Goal: Task Accomplishment & Management: Manage account settings

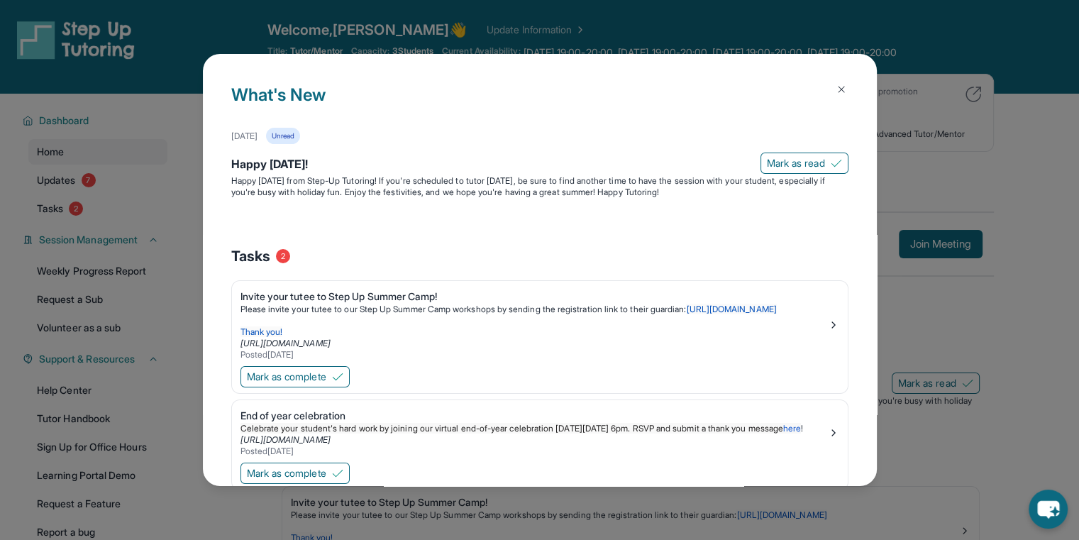
scroll to position [0, 55]
click at [931, 48] on div "What's New [DATE] Unread Happy [DATE]! [PERSON_NAME] as read Happy [DATE] from …" at bounding box center [539, 270] width 1079 height 540
click at [836, 84] on img at bounding box center [841, 89] width 11 height 11
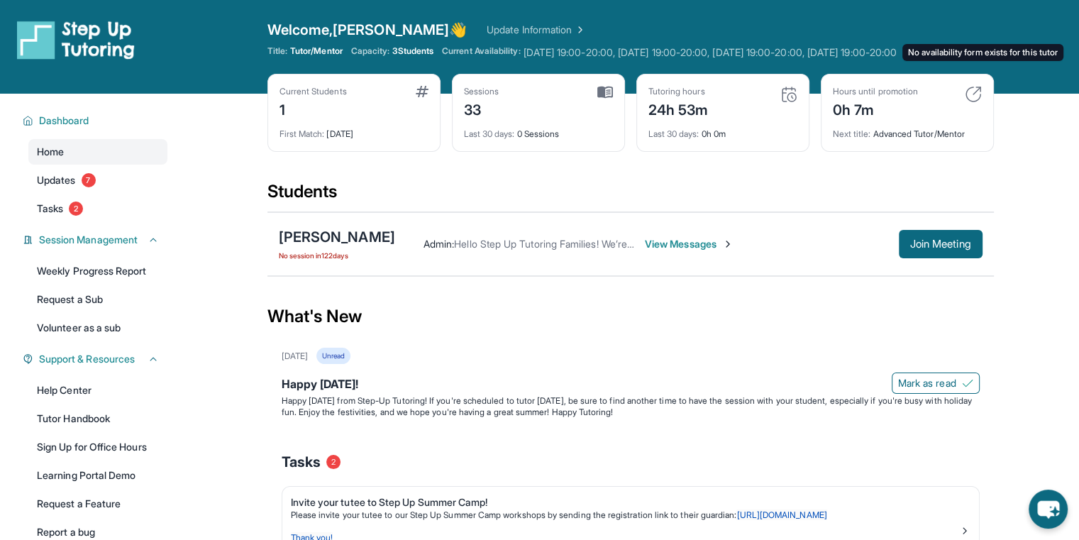
click at [743, 54] on span "Monday 19:00-20:00, Tuesday 19:00-20:00, Wednesday 19:00-20:00, Friday 19:00-20…" at bounding box center [709, 52] width 373 height 14
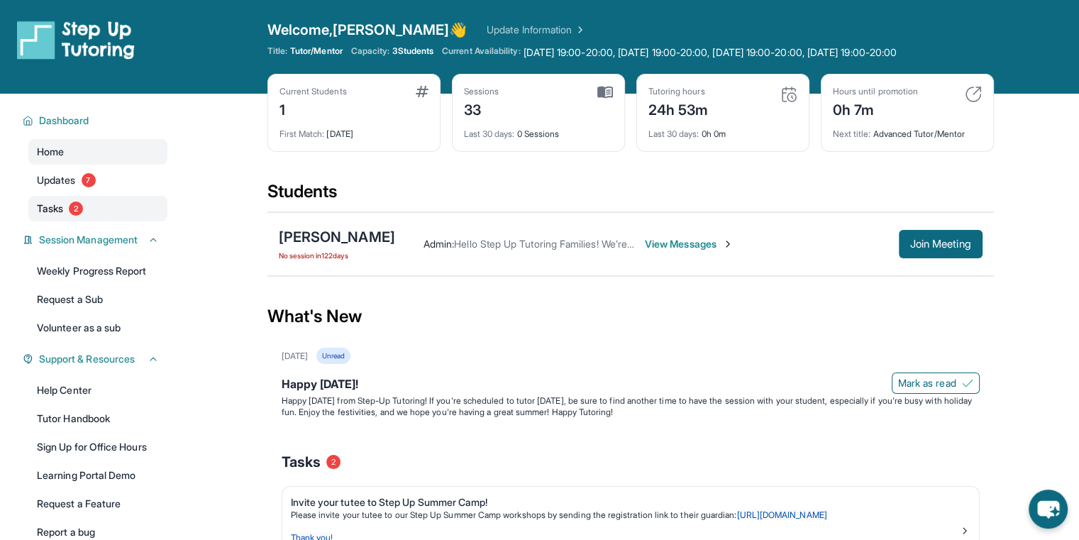
click at [70, 211] on link "Tasks 2" at bounding box center [97, 209] width 139 height 26
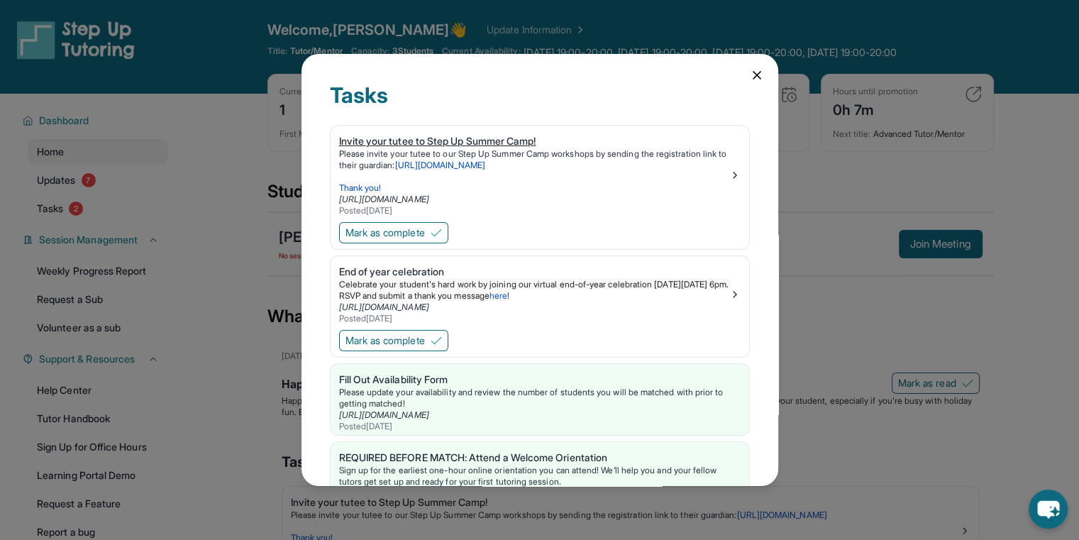
scroll to position [51, 0]
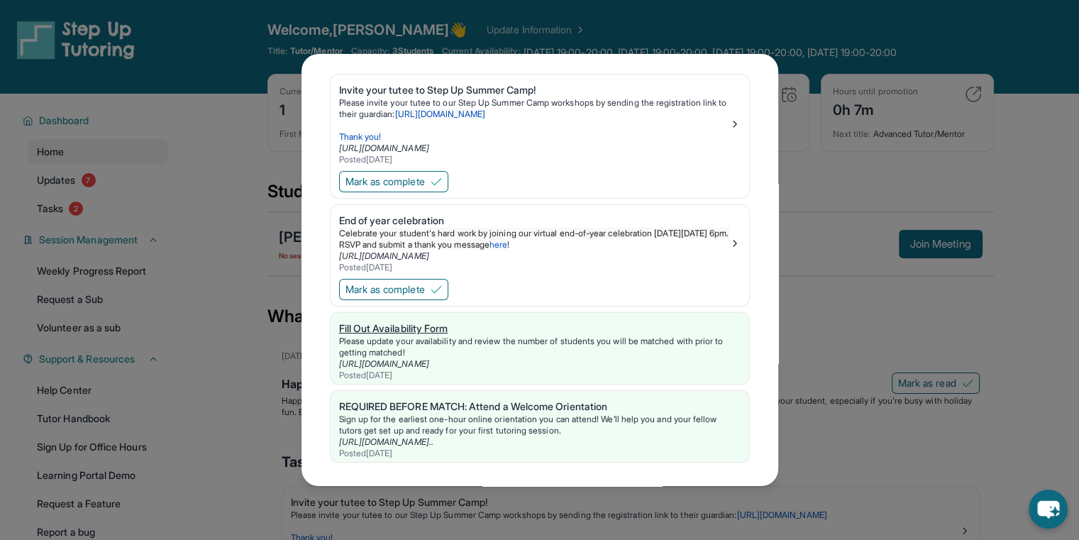
click at [560, 336] on div "Please update your availability and review the number of students you will be m…" at bounding box center [539, 347] width 401 height 23
click at [231, 153] on div "Tasks Invite your tutee to Step Up Summer Camp! Please invite your tutee to our…" at bounding box center [539, 270] width 1079 height 540
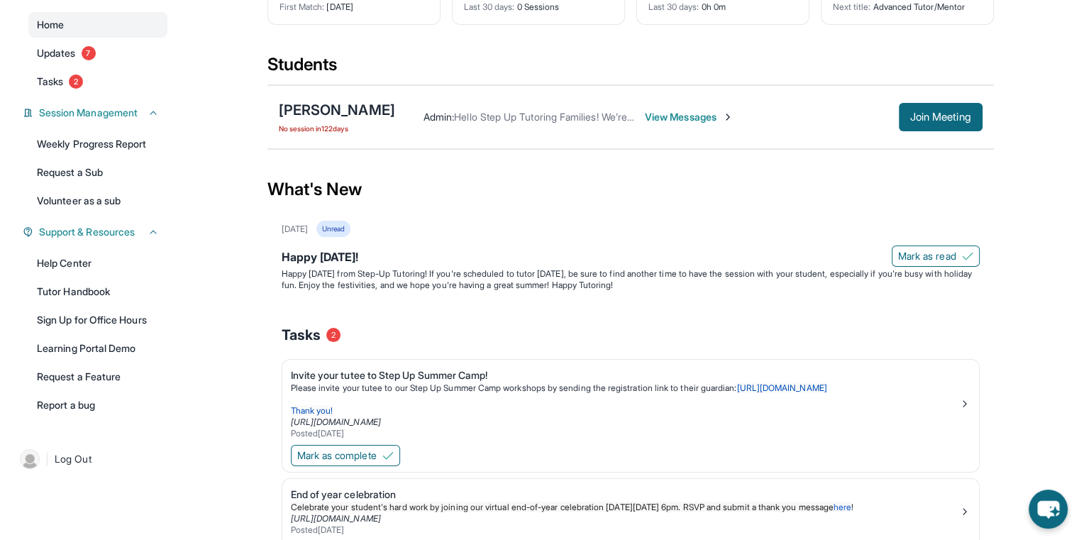
scroll to position [0, 0]
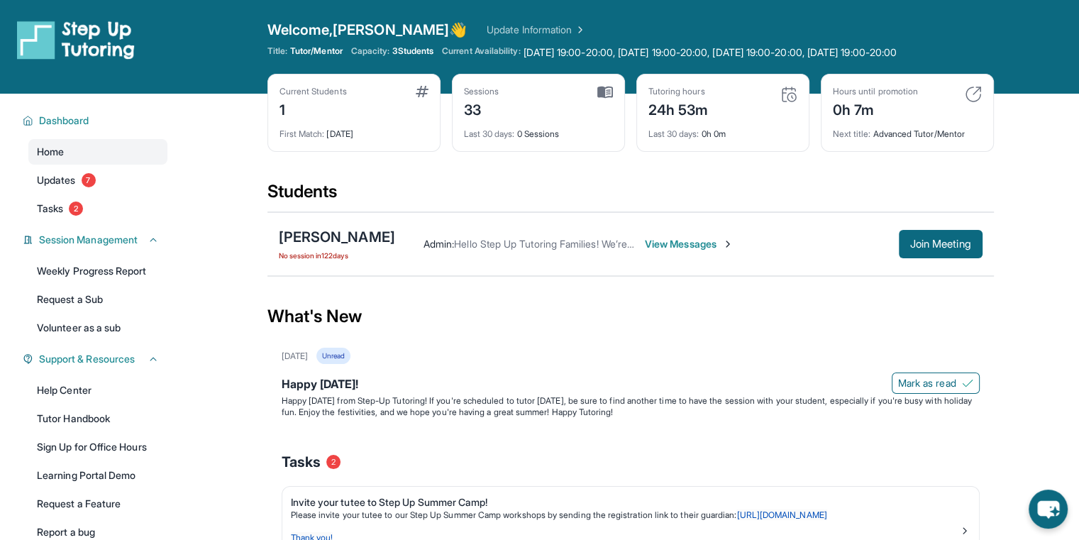
click at [487, 26] on link "Update Information" at bounding box center [536, 30] width 99 height 14
click at [912, 135] on div "Next title : Advanced Tutor/Mentor" at bounding box center [907, 130] width 149 height 20
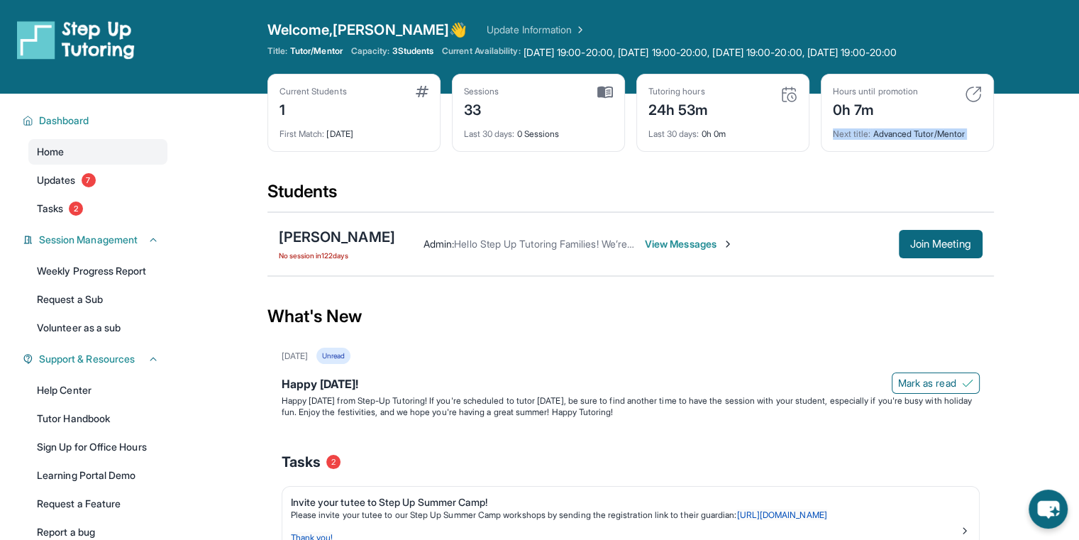
click at [915, 131] on div "Next title : Advanced Tutor/Mentor" at bounding box center [907, 130] width 149 height 20
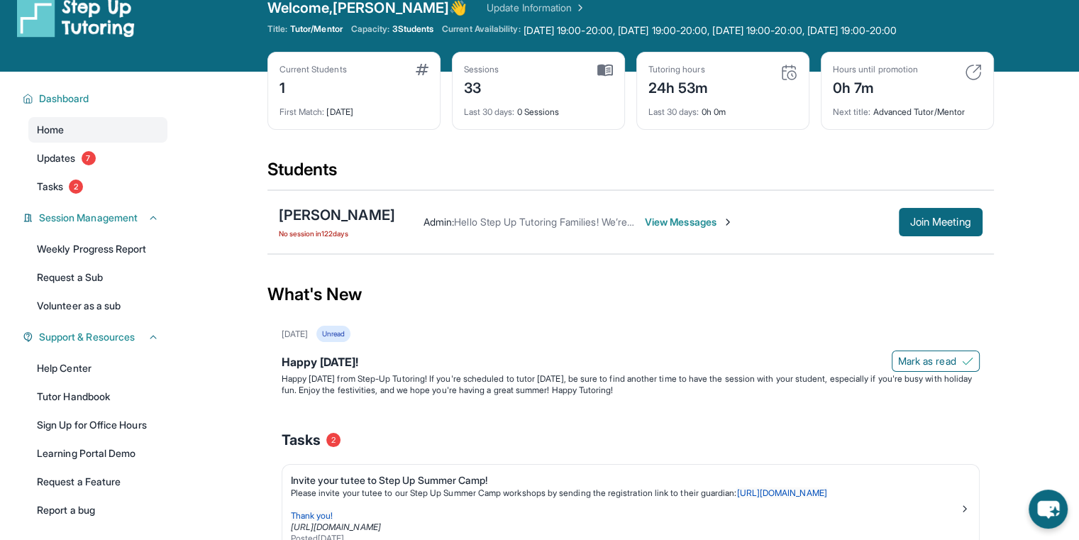
scroll to position [23, 0]
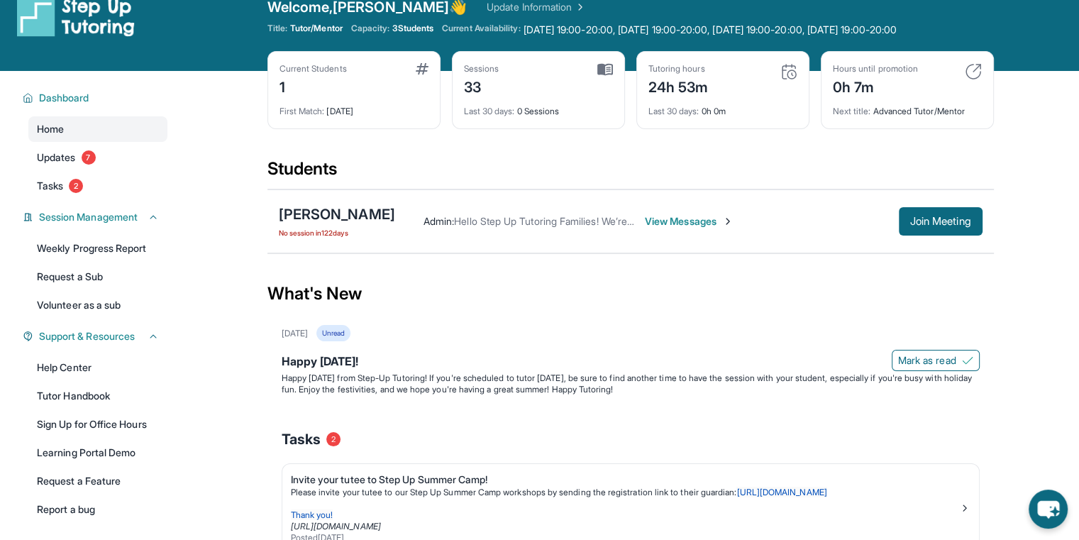
click at [717, 217] on span "View Messages" at bounding box center [689, 221] width 89 height 14
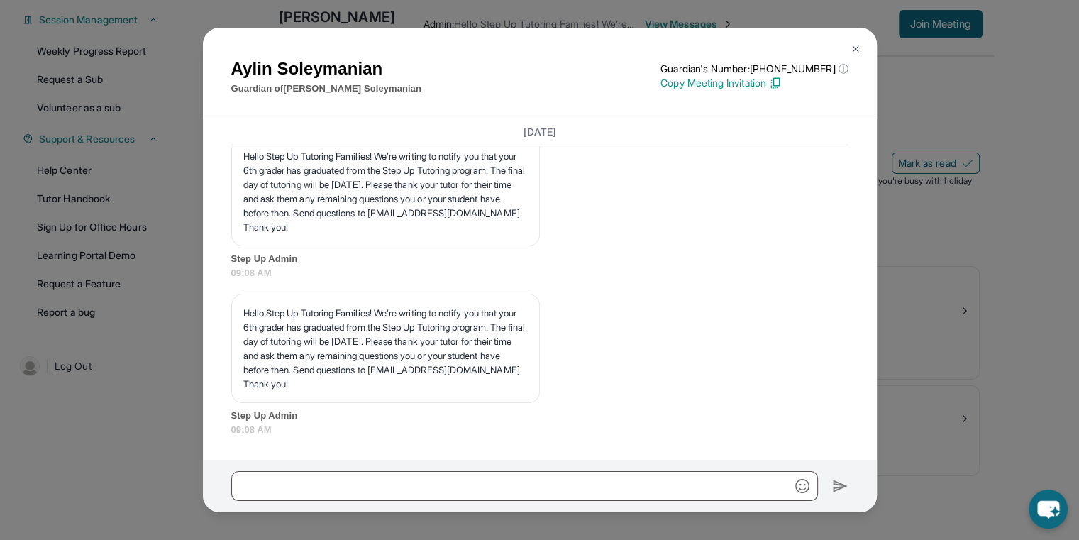
scroll to position [222, 0]
click at [990, 364] on div "Aylin Soleymanian Guardian of Darren Soleymanian Guardian's Number: +1877959948…" at bounding box center [539, 270] width 1079 height 540
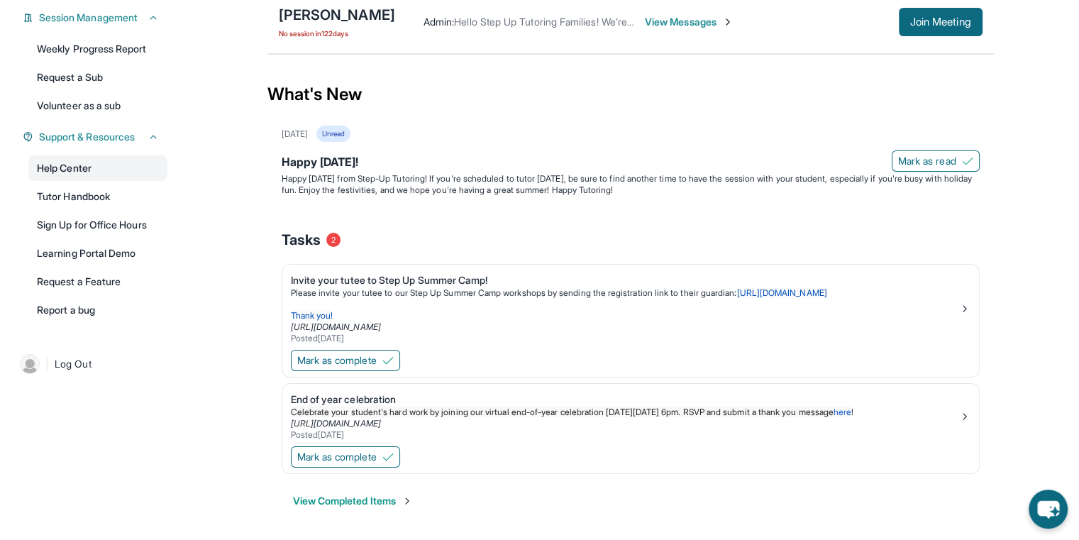
click at [139, 174] on link "Help Center" at bounding box center [97, 168] width 139 height 26
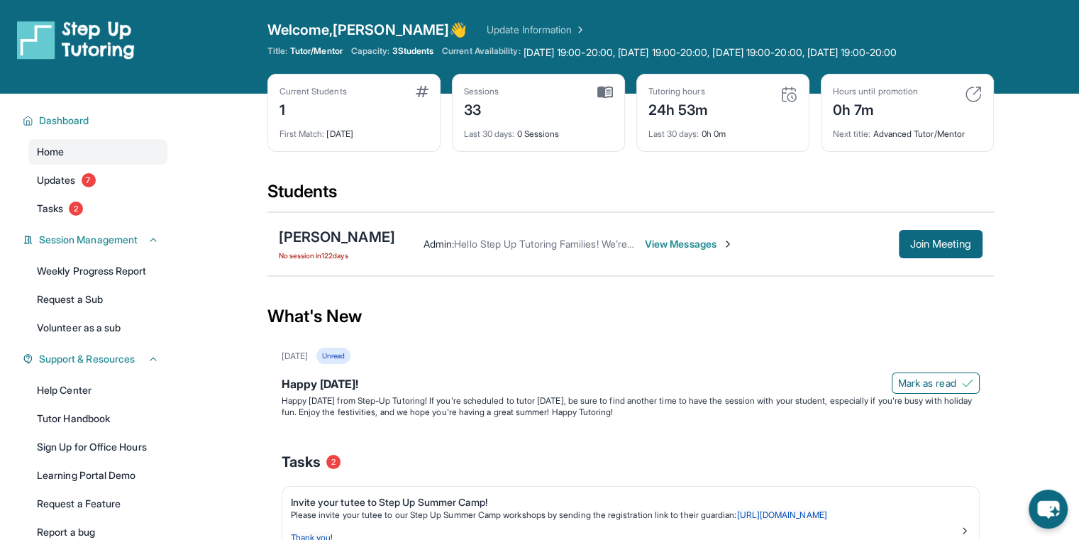
scroll to position [0, 0]
click at [389, 236] on div "[PERSON_NAME]" at bounding box center [337, 237] width 116 height 20
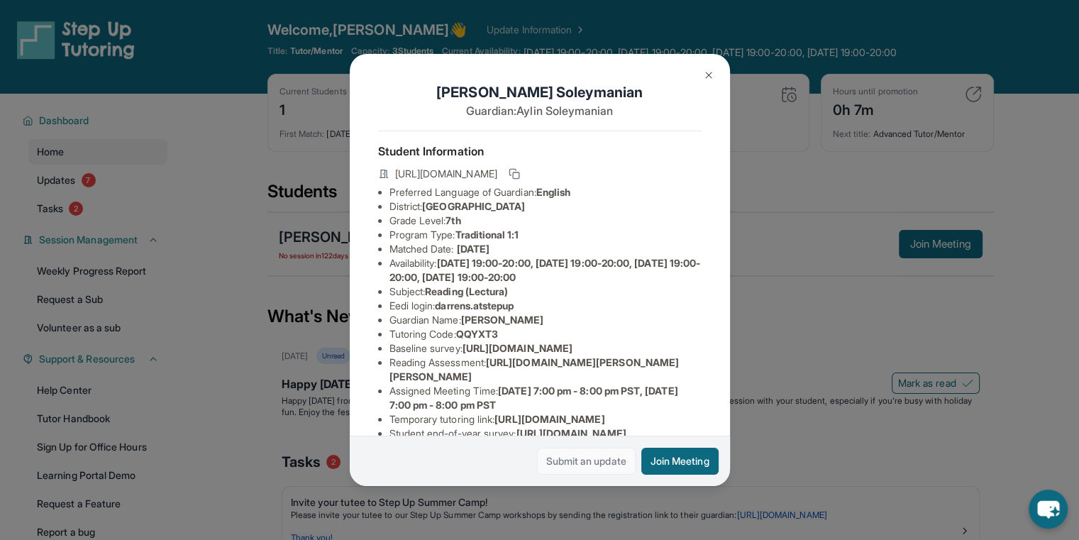
click at [614, 462] on link "Submit an update" at bounding box center [586, 461] width 99 height 27
click at [265, 80] on div "Darren Soleymanian Guardian: Aylin Soleymanian Student Information https://stud…" at bounding box center [539, 270] width 1079 height 540
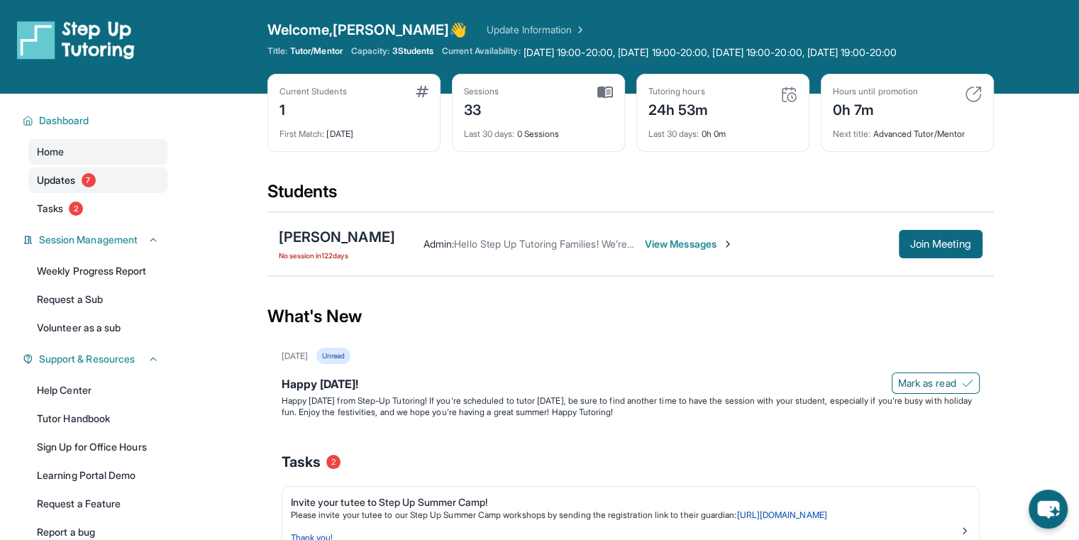
click at [92, 175] on span "7" at bounding box center [89, 180] width 14 height 14
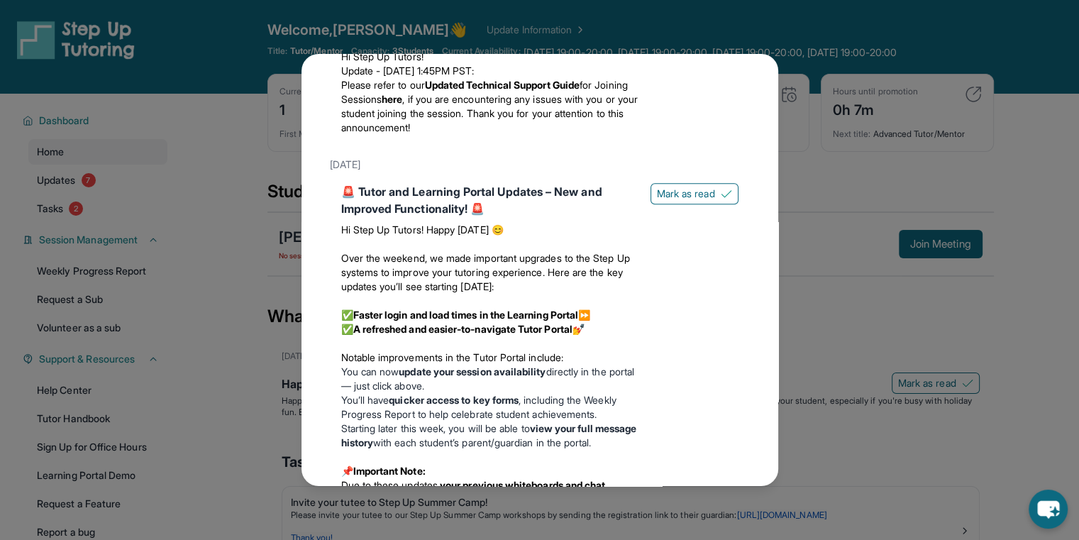
scroll to position [1453, 0]
click at [675, 201] on span "Mark as read" at bounding box center [686, 194] width 58 height 14
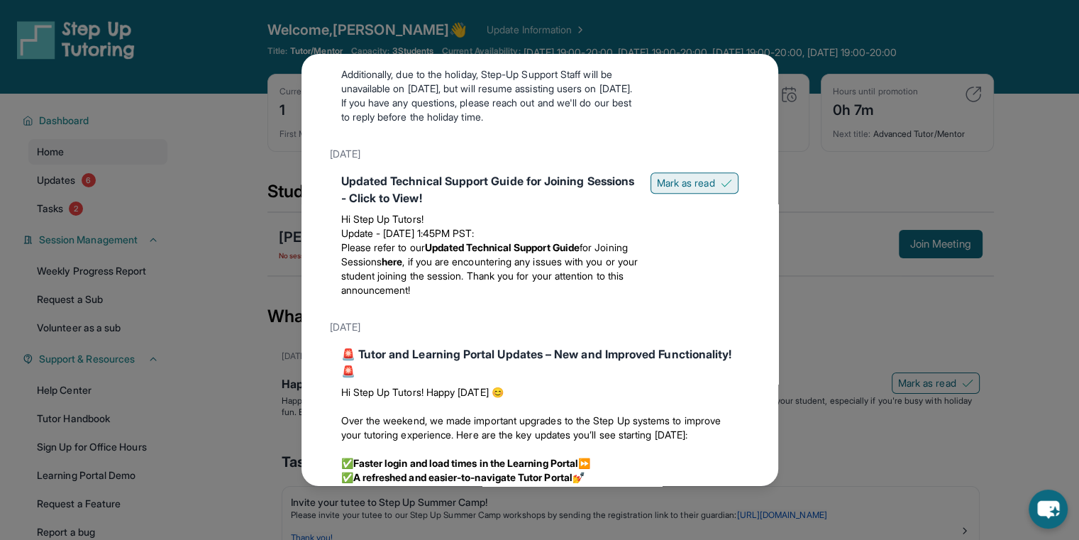
click at [681, 190] on span "Mark as read" at bounding box center [686, 183] width 58 height 14
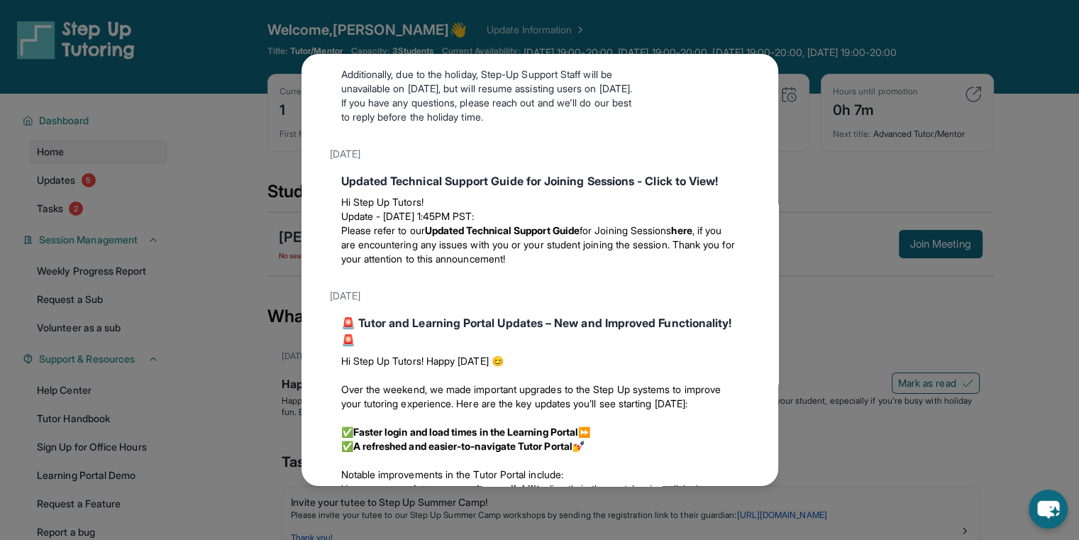
scroll to position [1114, 0]
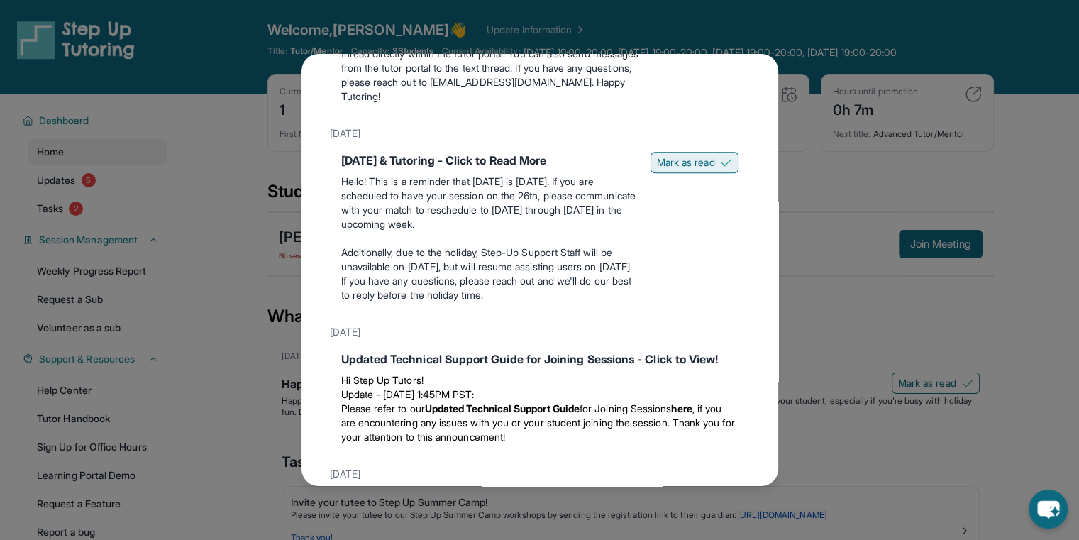
click at [688, 170] on span "Mark as read" at bounding box center [686, 162] width 58 height 14
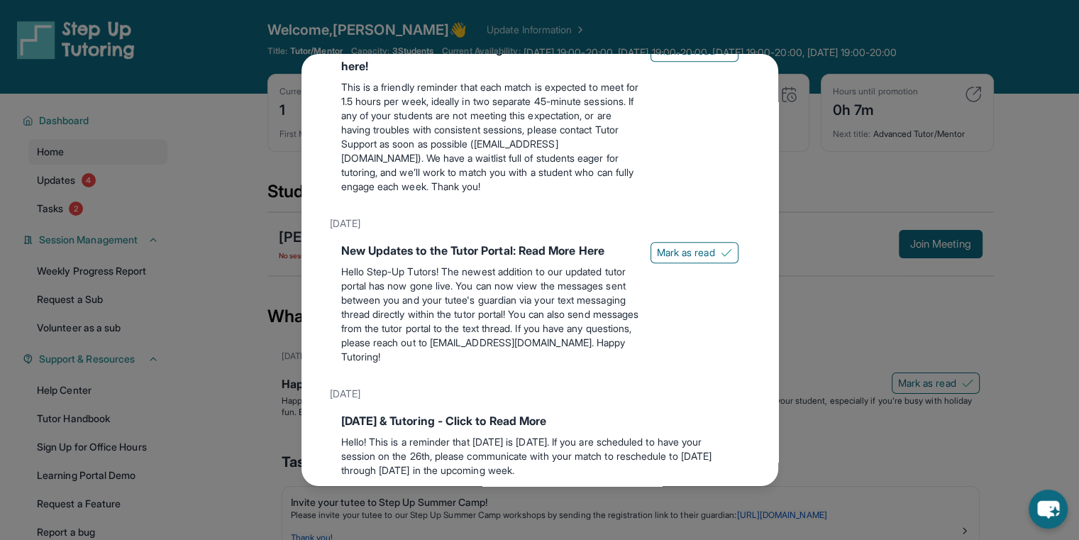
scroll to position [853, 0]
click at [691, 264] on button "Mark as read" at bounding box center [694, 253] width 88 height 21
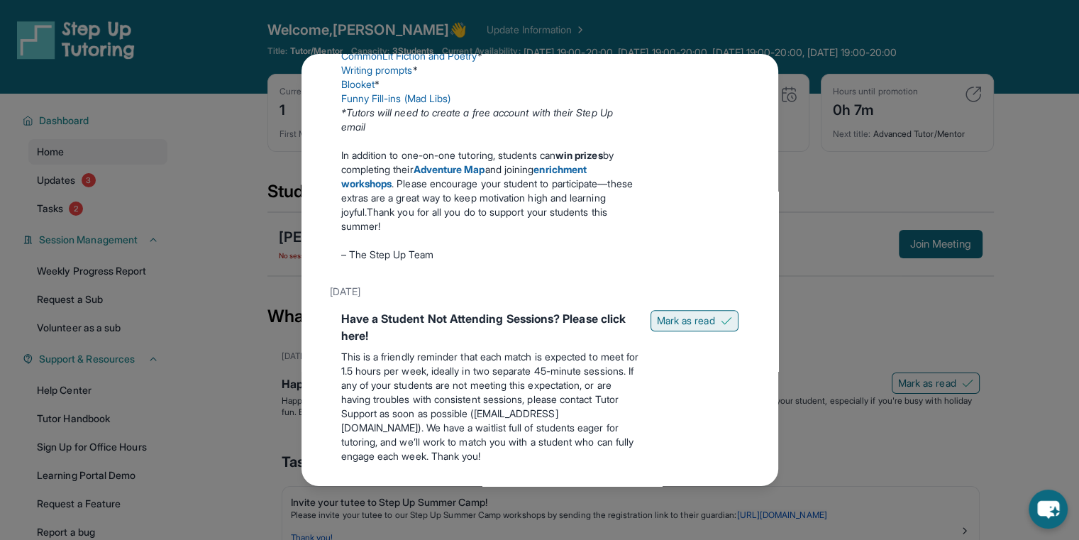
click at [691, 328] on span "Mark as read" at bounding box center [686, 321] width 58 height 14
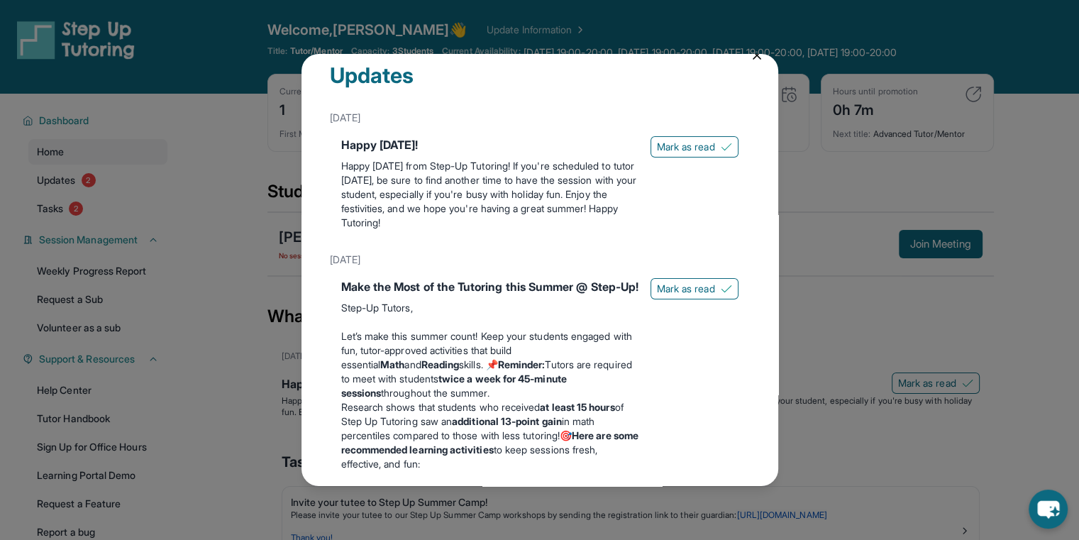
scroll to position [19, 0]
click at [704, 279] on button "Mark as read" at bounding box center [694, 289] width 88 height 21
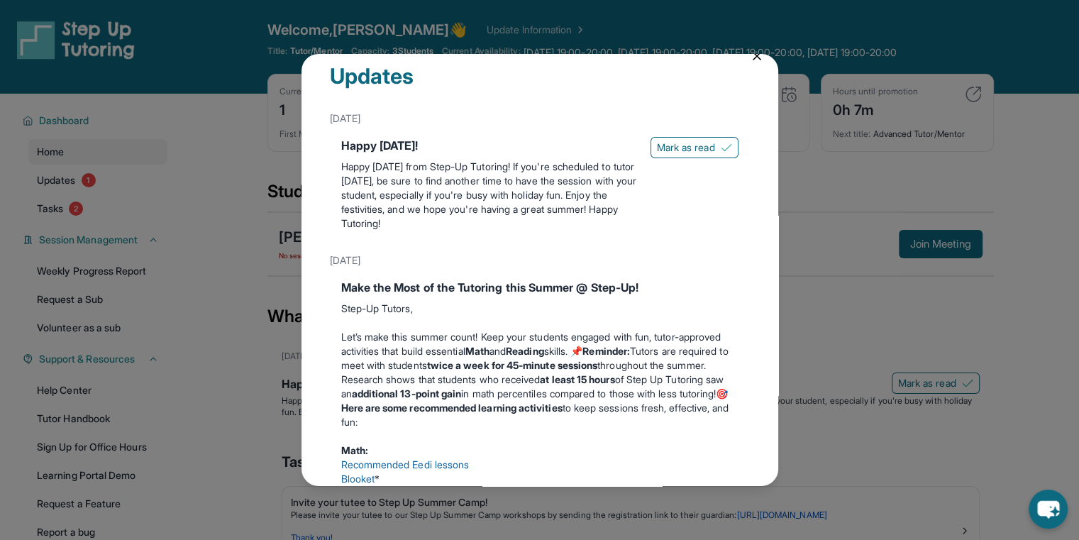
scroll to position [0, 0]
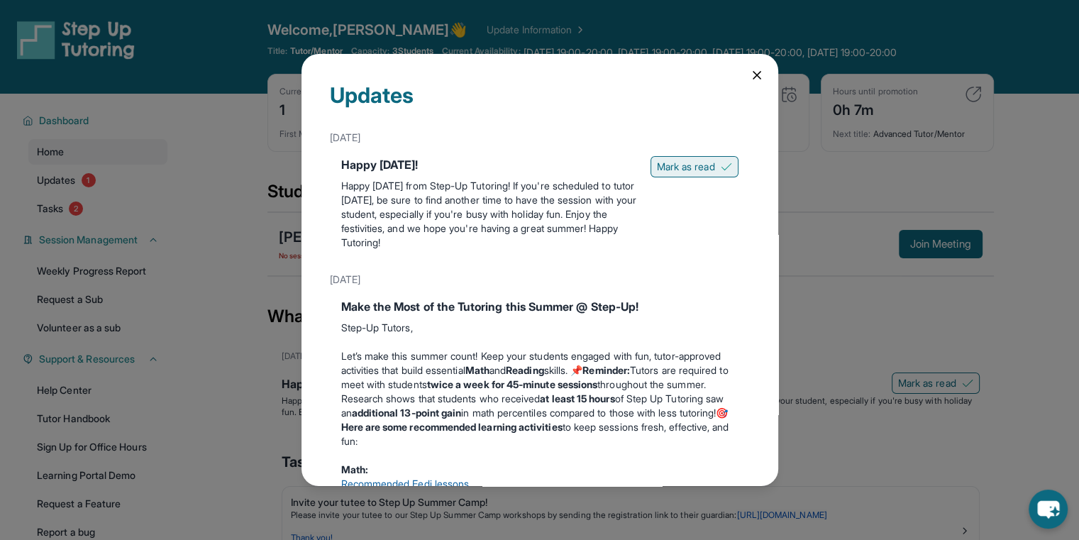
click at [692, 168] on span "Mark as read" at bounding box center [686, 167] width 58 height 14
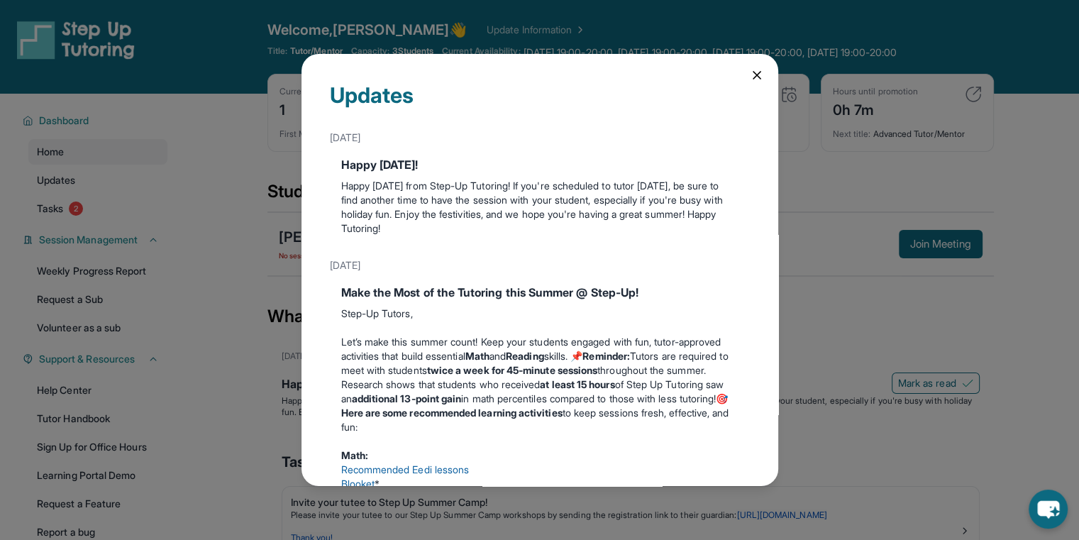
scroll to position [385, 0]
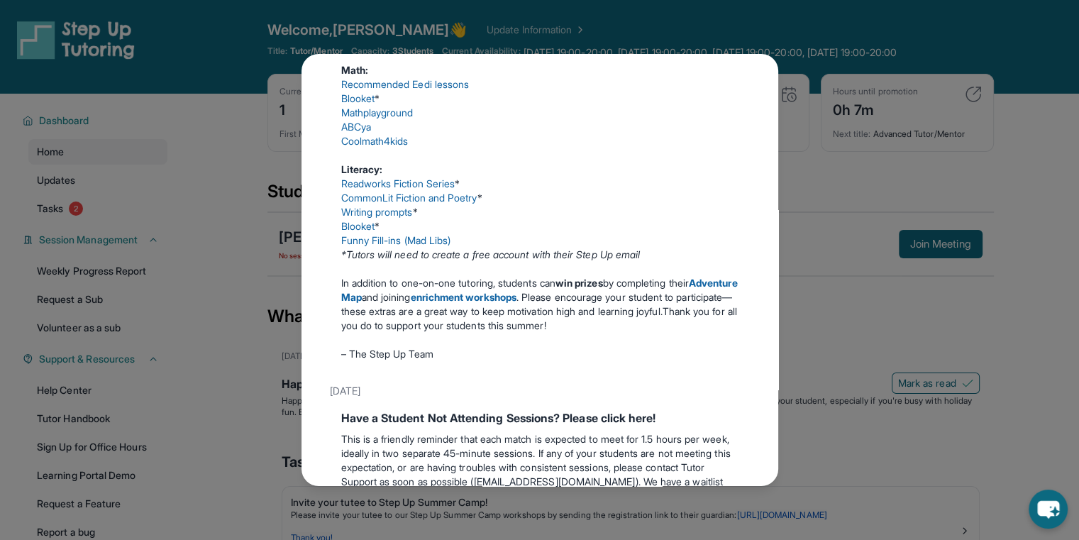
click at [809, 154] on div "Updates July 4th Happy 4th of July! Happy Independence Day from Step-Up Tutorin…" at bounding box center [539, 270] width 1079 height 540
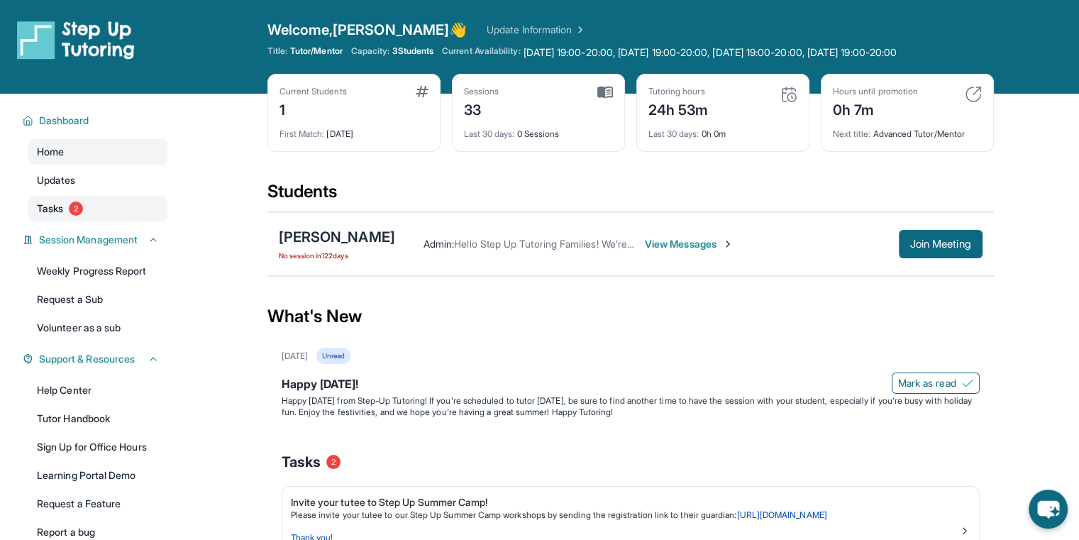
click at [96, 208] on link "Tasks 2" at bounding box center [97, 209] width 139 height 26
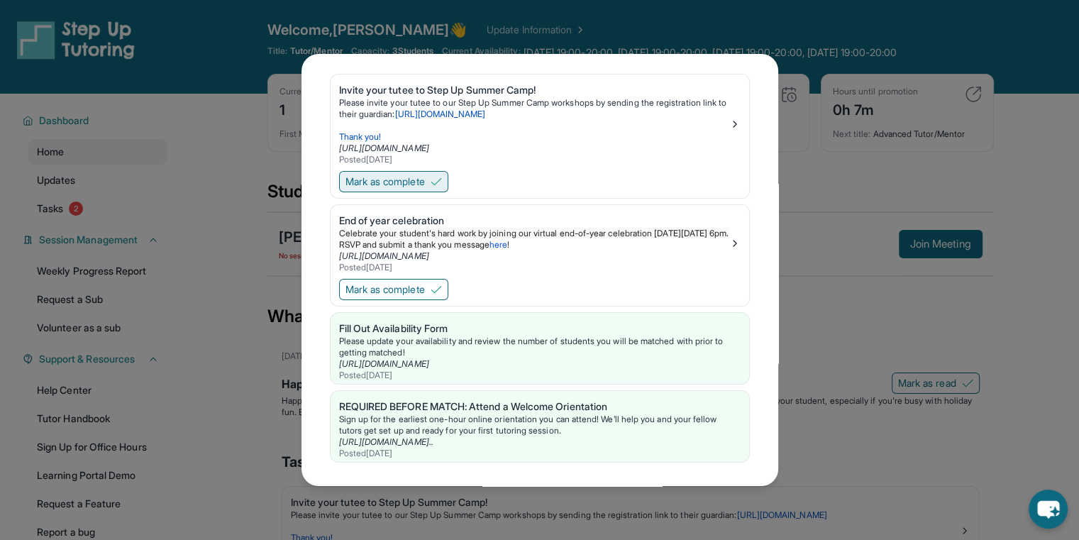
click at [429, 173] on button "Mark as complete" at bounding box center [393, 181] width 109 height 21
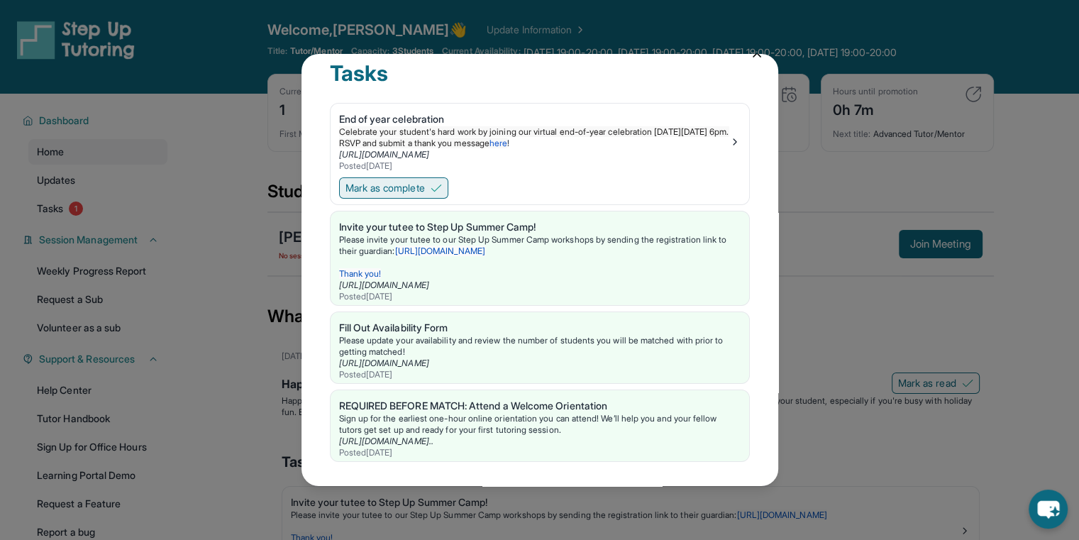
click at [435, 182] on img at bounding box center [436, 187] width 11 height 11
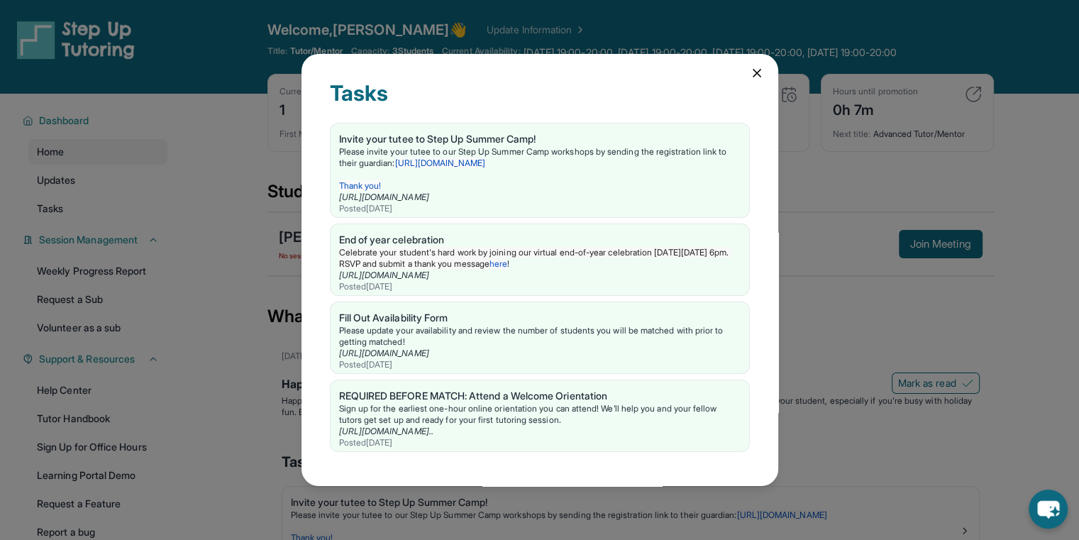
scroll to position [0, 0]
click at [755, 68] on icon at bounding box center [757, 75] width 14 height 14
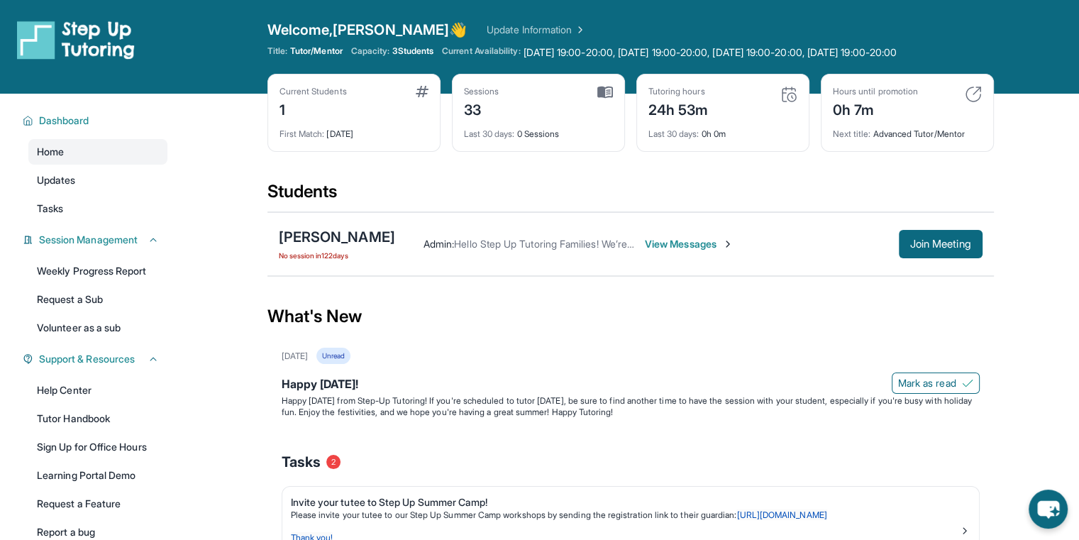
click at [761, 285] on div "What's New" at bounding box center [630, 316] width 726 height 62
click at [390, 242] on div "Darren Soleymanian" at bounding box center [337, 237] width 116 height 20
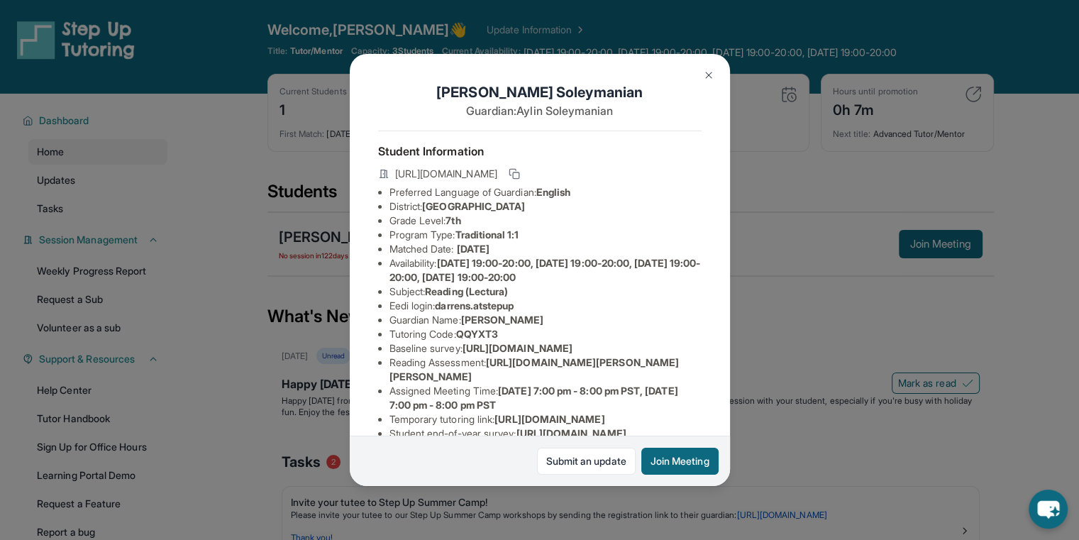
scroll to position [221, 0]
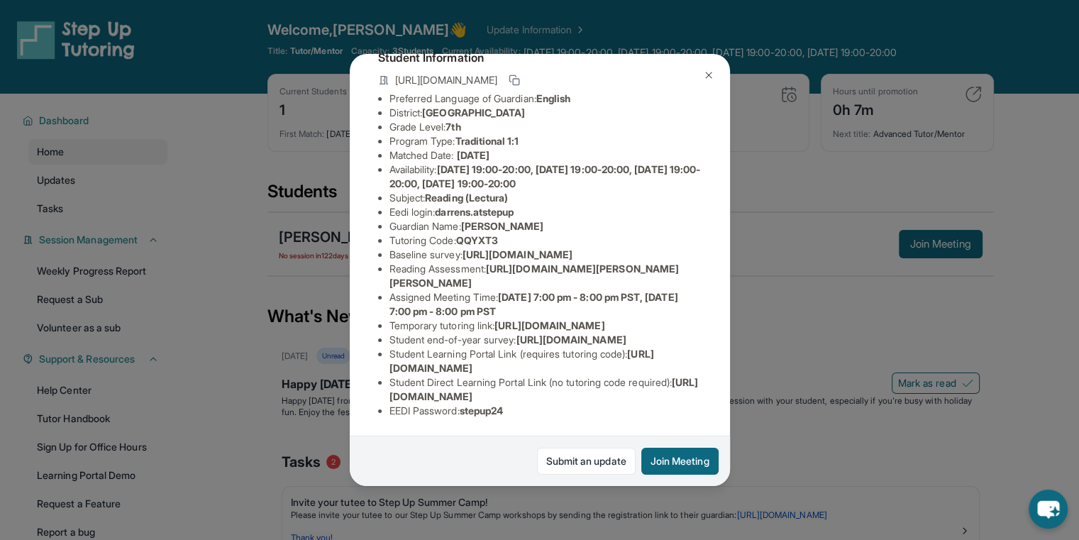
click at [306, 344] on div "Darren Soleymanian Guardian: Aylin Soleymanian Student Information https://stud…" at bounding box center [539, 270] width 1079 height 540
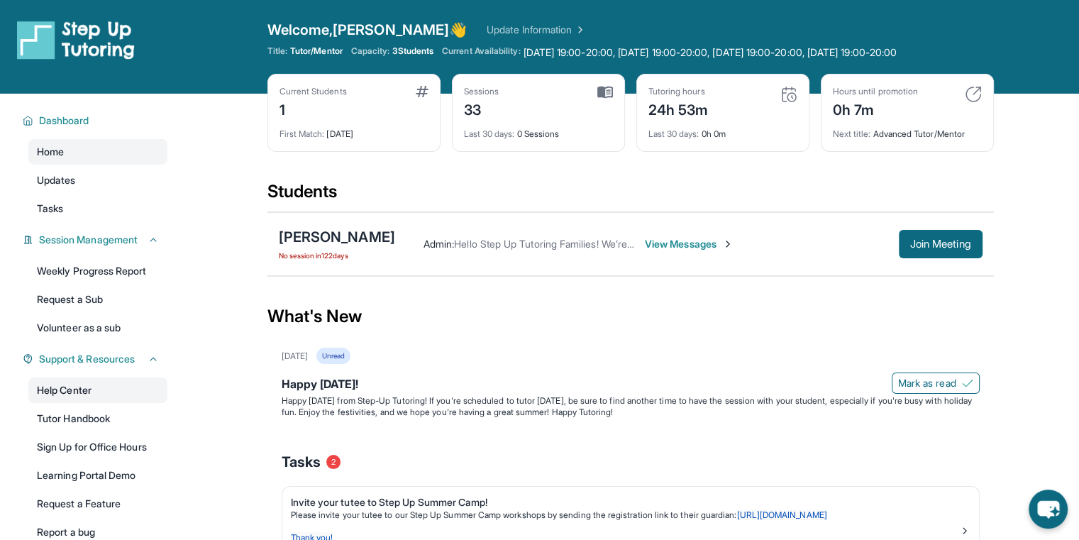
scroll to position [222, 0]
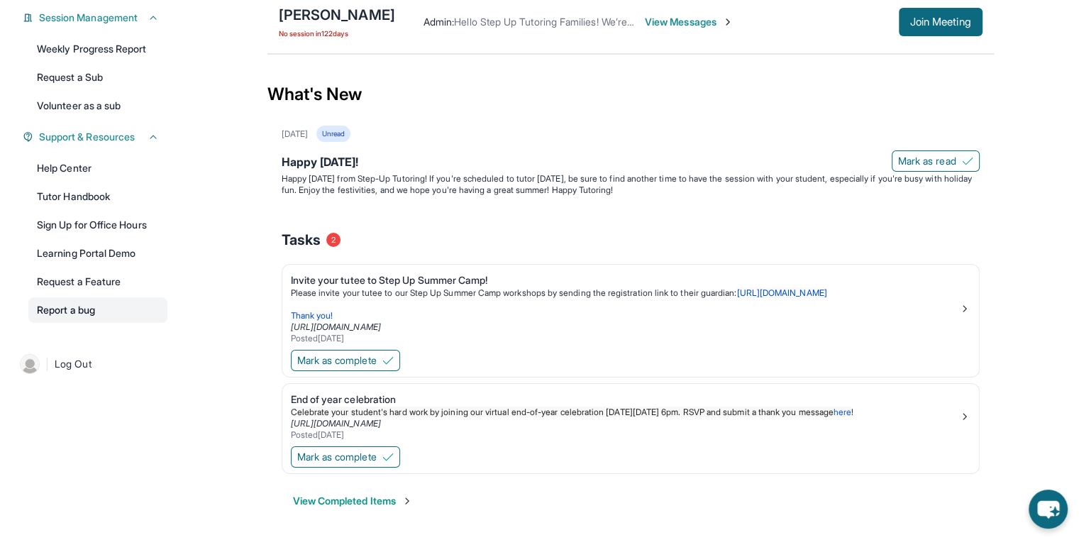
click at [96, 308] on link "Report a bug" at bounding box center [97, 310] width 139 height 26
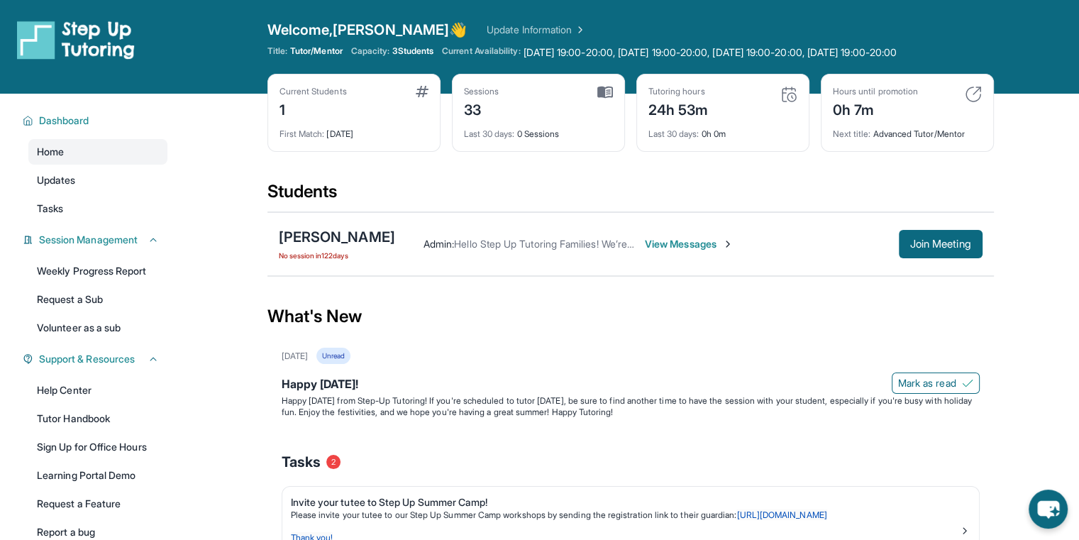
click at [142, 37] on link at bounding box center [102, 40] width 170 height 40
click at [367, 33] on span "Welcome, Ethan 👋" at bounding box center [367, 30] width 200 height 20
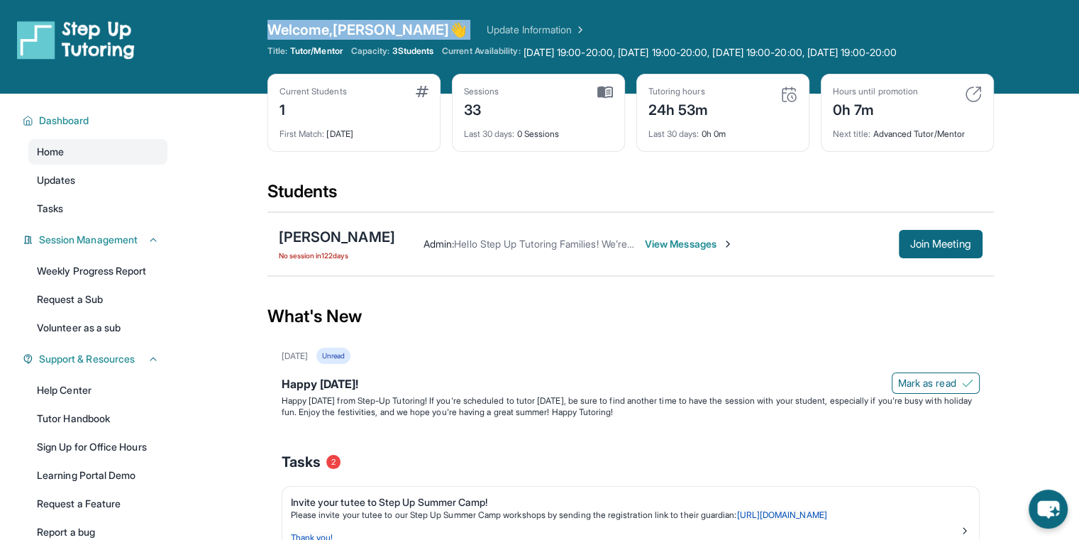
click at [367, 33] on span "Welcome, Ethan 👋" at bounding box center [367, 30] width 200 height 20
click at [610, 12] on div "Open sidebar Welcome, Ethan 👋 Update Information Title: Tutor/Mentor Capacity: …" at bounding box center [539, 47] width 1079 height 94
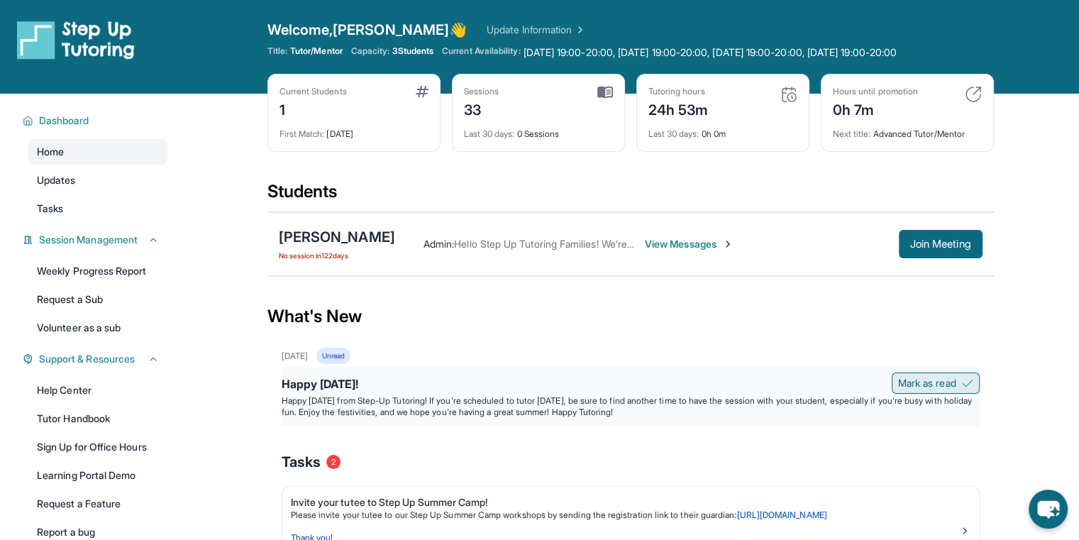
click at [972, 374] on button "Mark as read" at bounding box center [936, 382] width 88 height 21
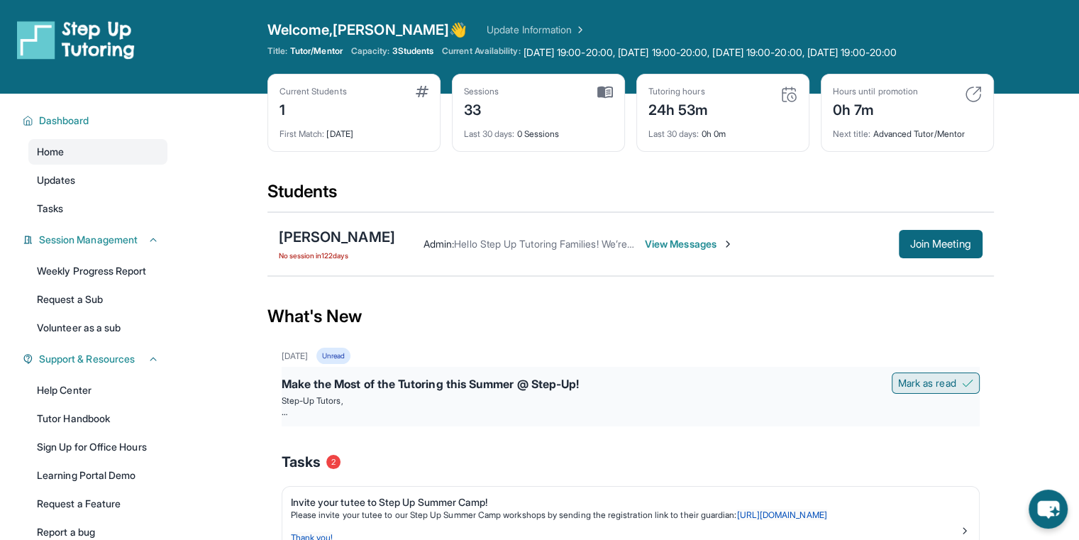
click at [971, 380] on img at bounding box center [967, 382] width 11 height 11
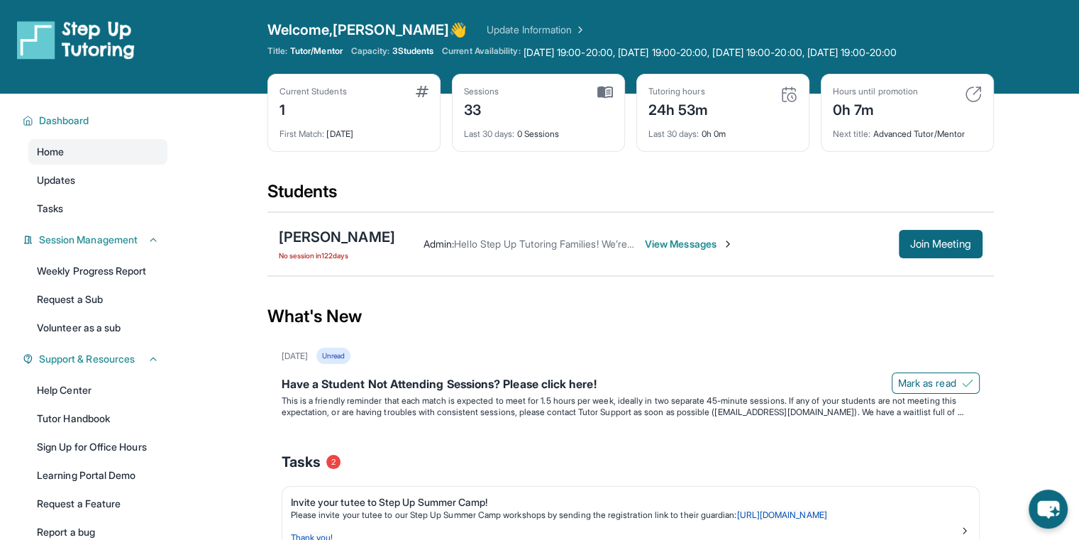
click at [971, 380] on img at bounding box center [967, 382] width 11 height 11
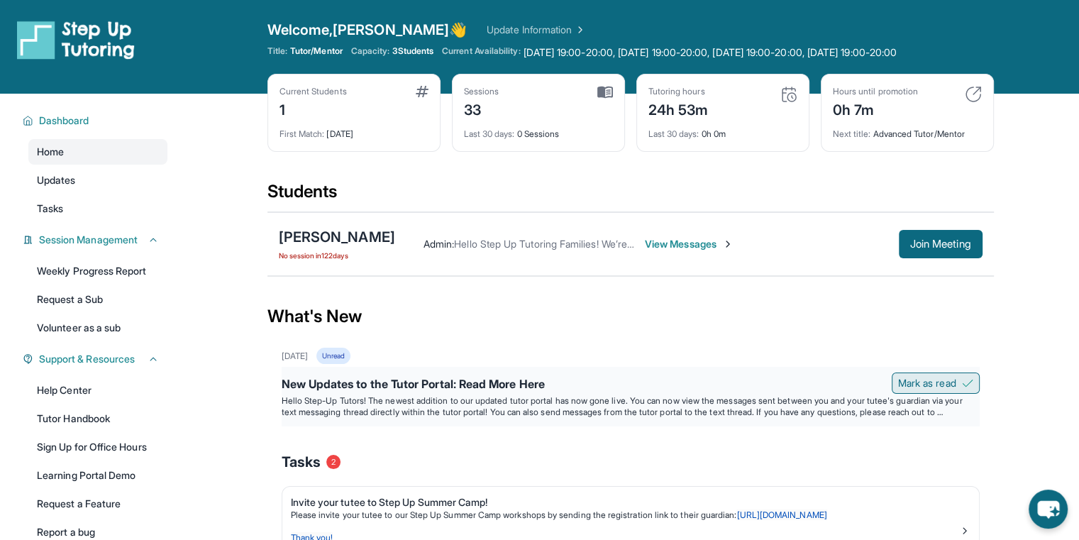
click at [971, 379] on img at bounding box center [967, 382] width 11 height 11
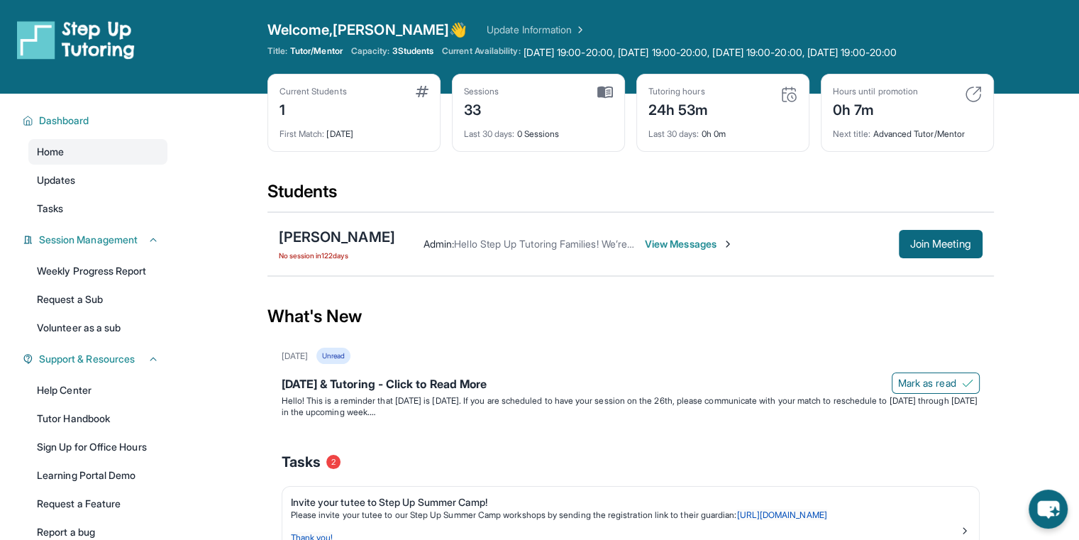
click at [971, 379] on img at bounding box center [967, 382] width 11 height 11
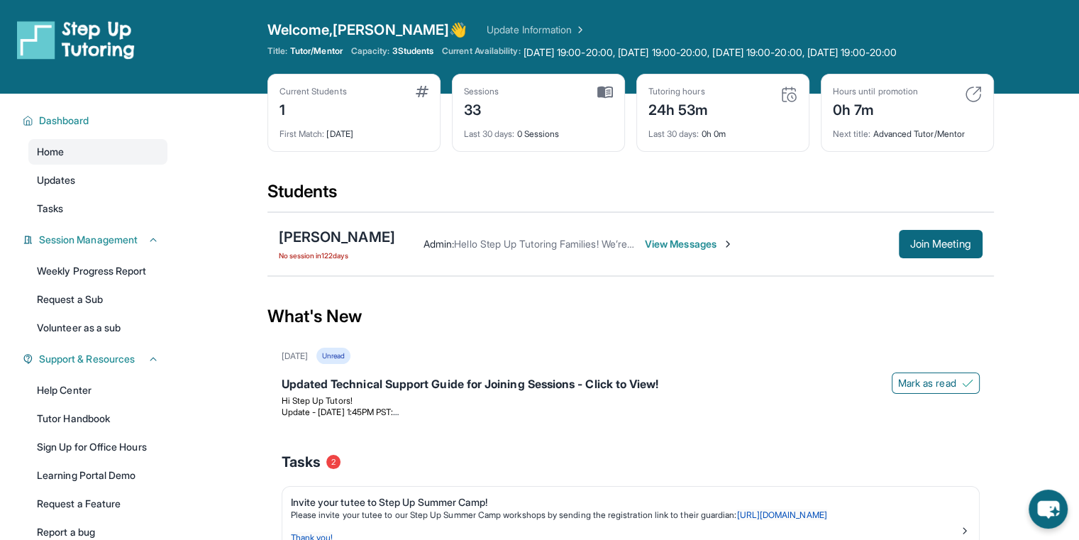
click at [971, 379] on img at bounding box center [967, 382] width 11 height 11
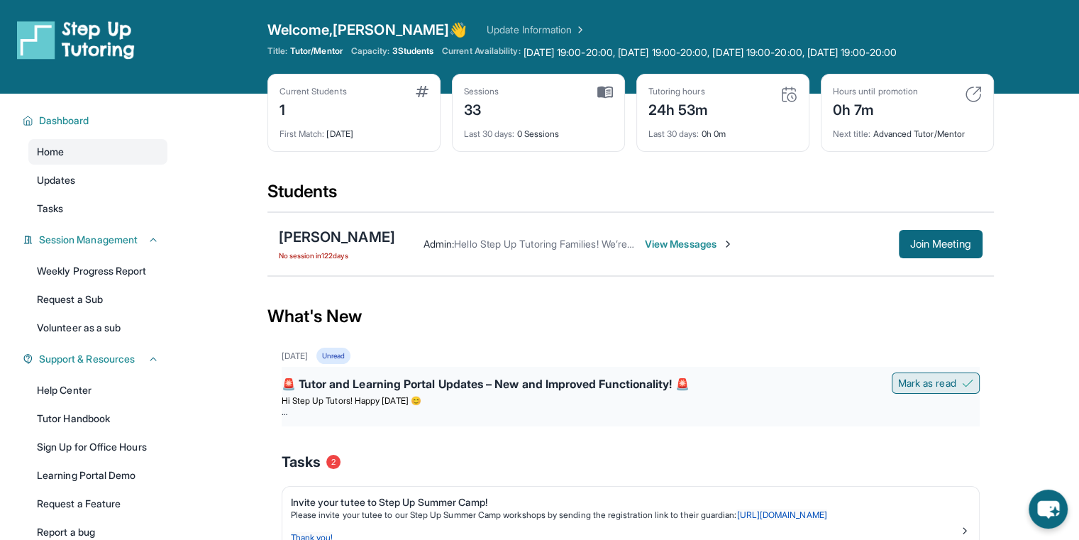
click at [972, 374] on button "Mark as read" at bounding box center [936, 382] width 88 height 21
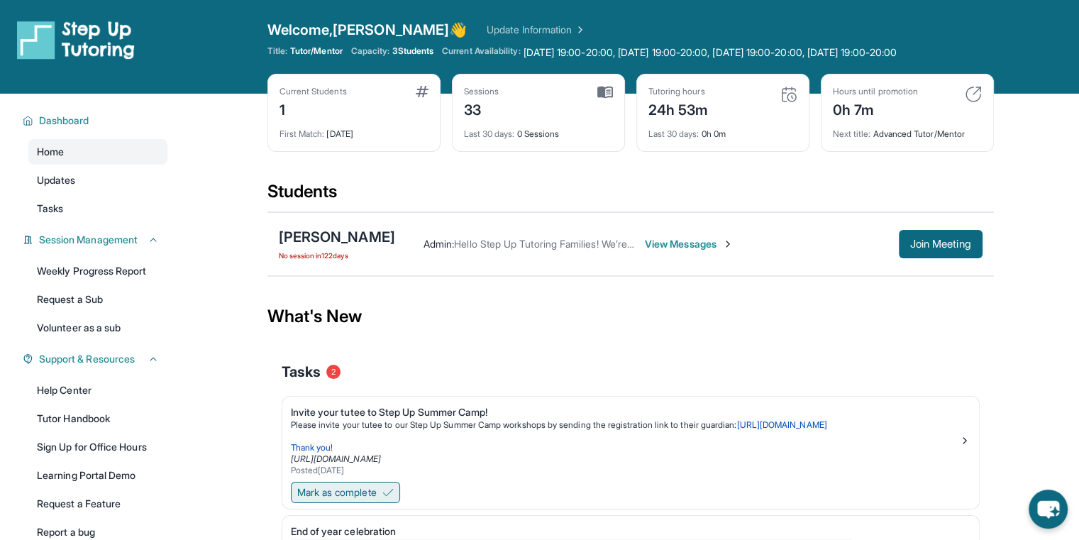
scroll to position [132, 9]
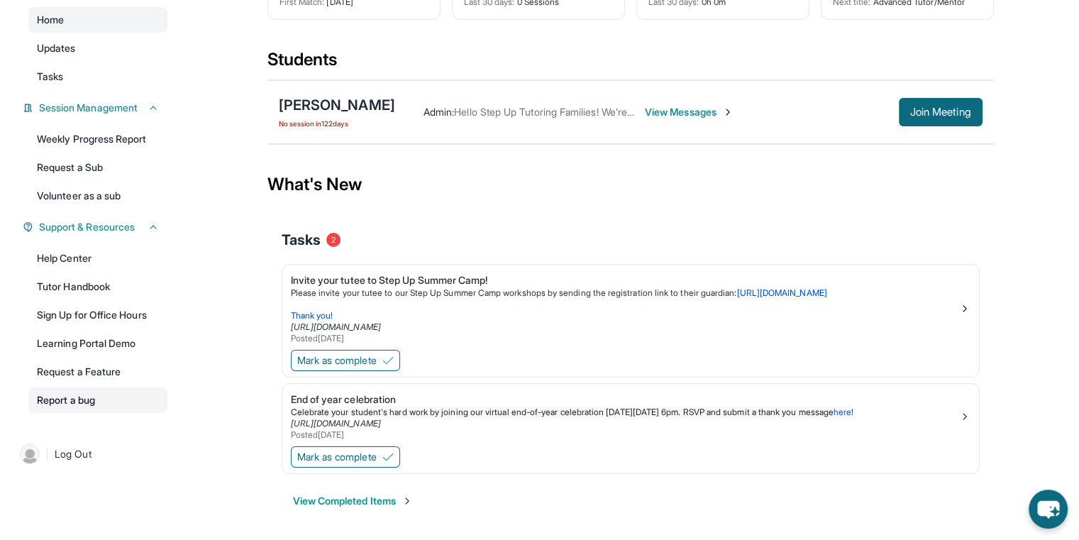
click at [72, 401] on link "Report a bug" at bounding box center [97, 400] width 139 height 26
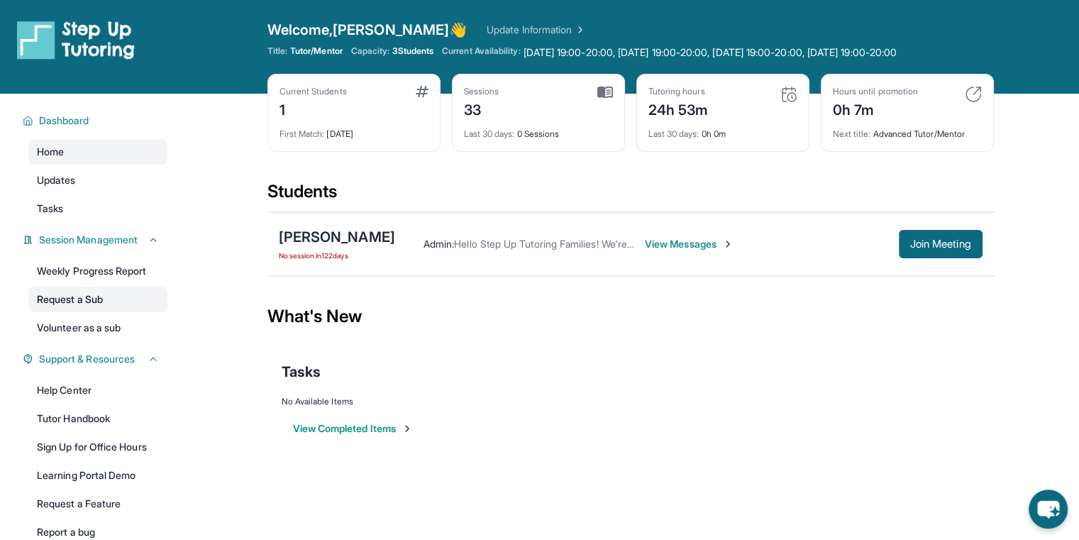
scroll to position [104, 0]
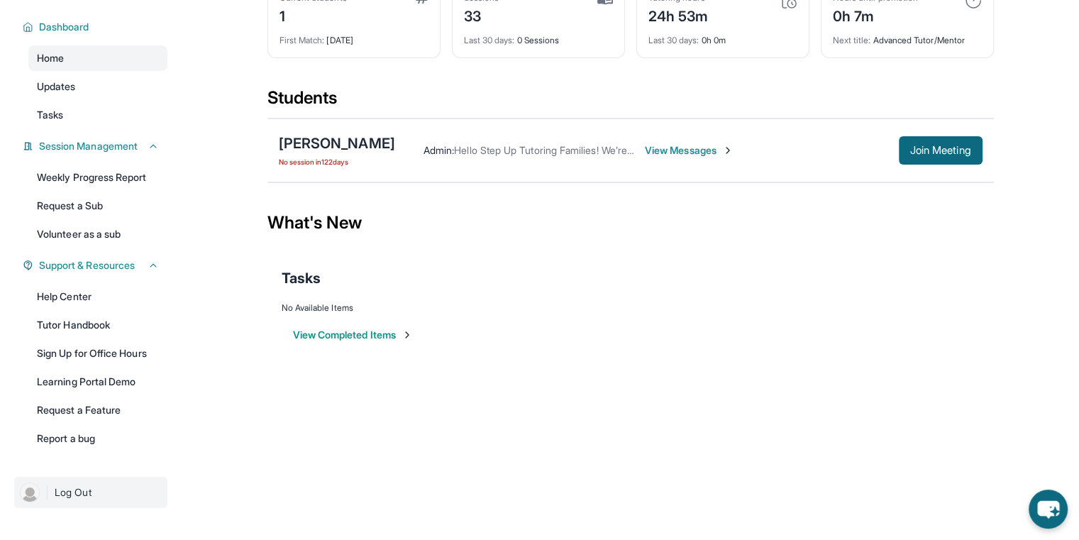
click at [76, 485] on span "Log Out" at bounding box center [73, 492] width 37 height 14
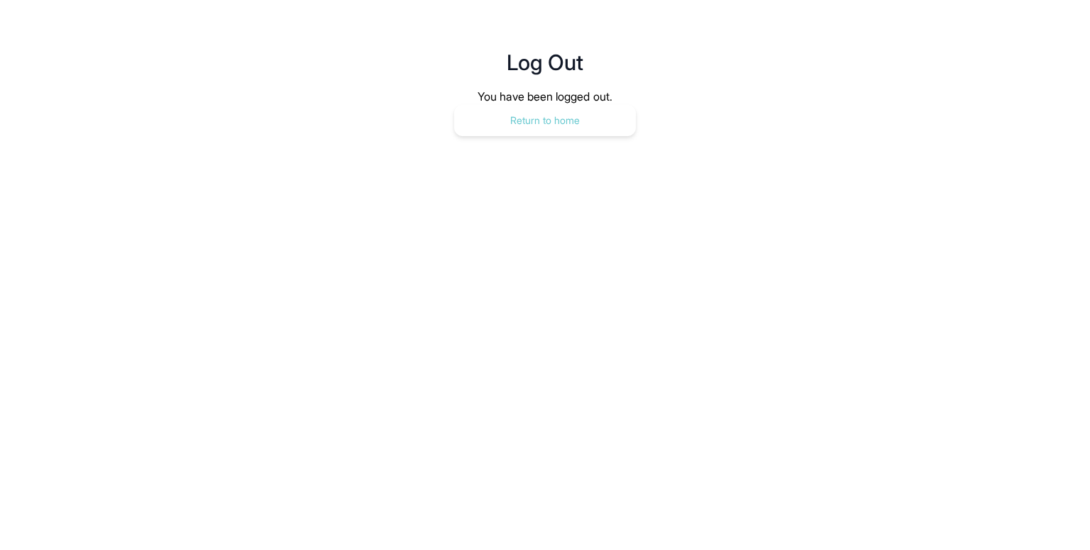
click at [542, 121] on button "Return to home" at bounding box center [545, 120] width 182 height 31
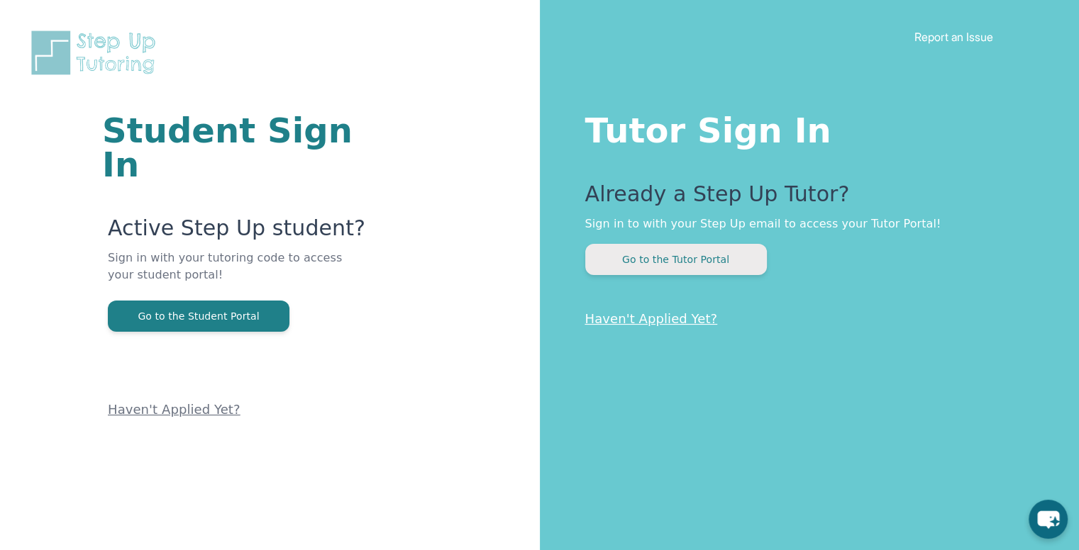
click at [674, 264] on button "Go to the Tutor Portal" at bounding box center [676, 259] width 182 height 31
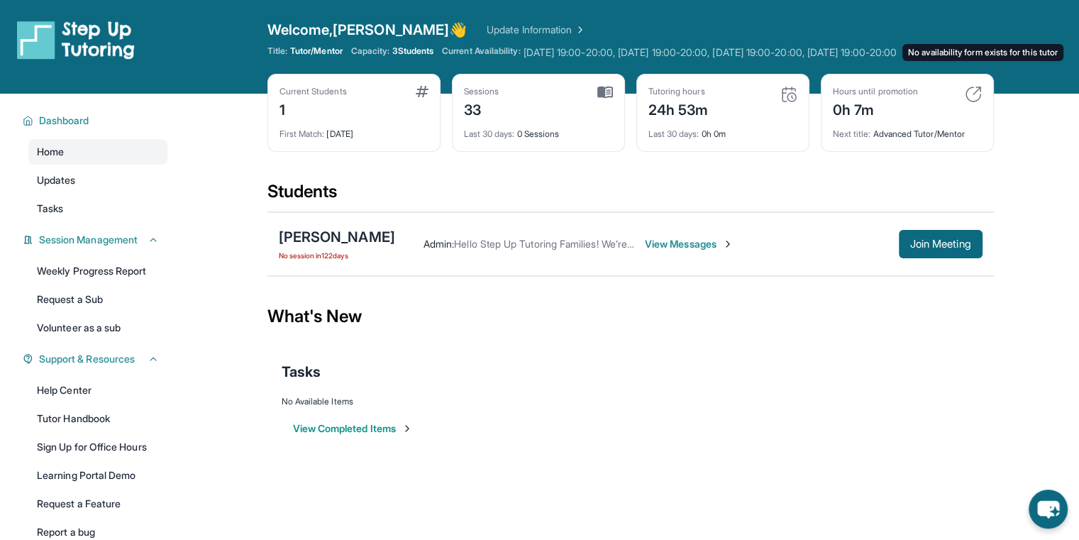
click at [551, 48] on span "[DATE] 19:00-20:00, [DATE] 19:00-20:00, [DATE] 19:00-20:00, [DATE] 19:00-20:00 …" at bounding box center [709, 52] width 373 height 14
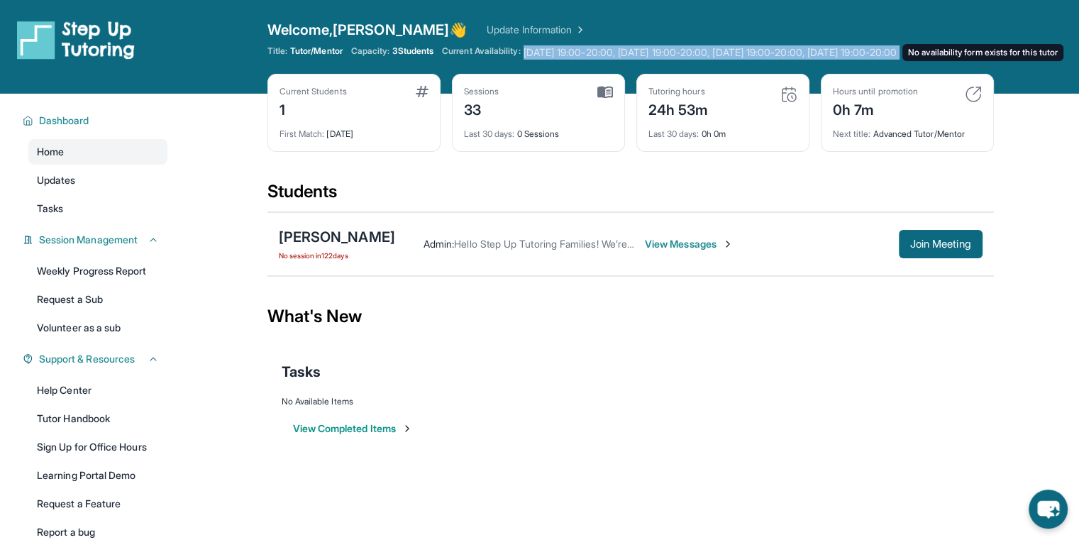
click at [551, 48] on span "[DATE] 19:00-20:00, [DATE] 19:00-20:00, [DATE] 19:00-20:00, [DATE] 19:00-20:00 …" at bounding box center [709, 52] width 373 height 14
click at [96, 331] on link "Volunteer as a sub" at bounding box center [97, 328] width 139 height 26
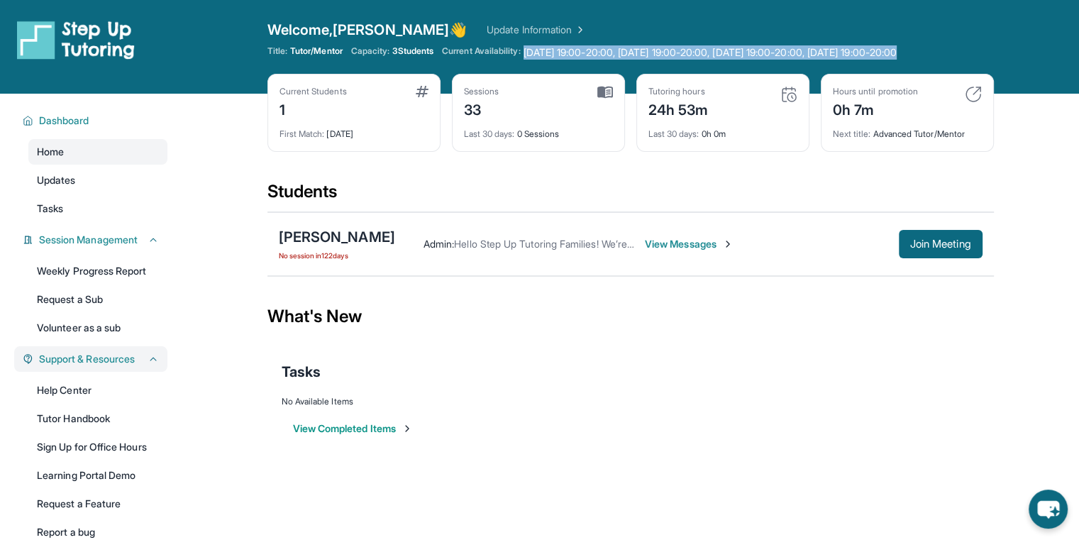
scroll to position [104, 0]
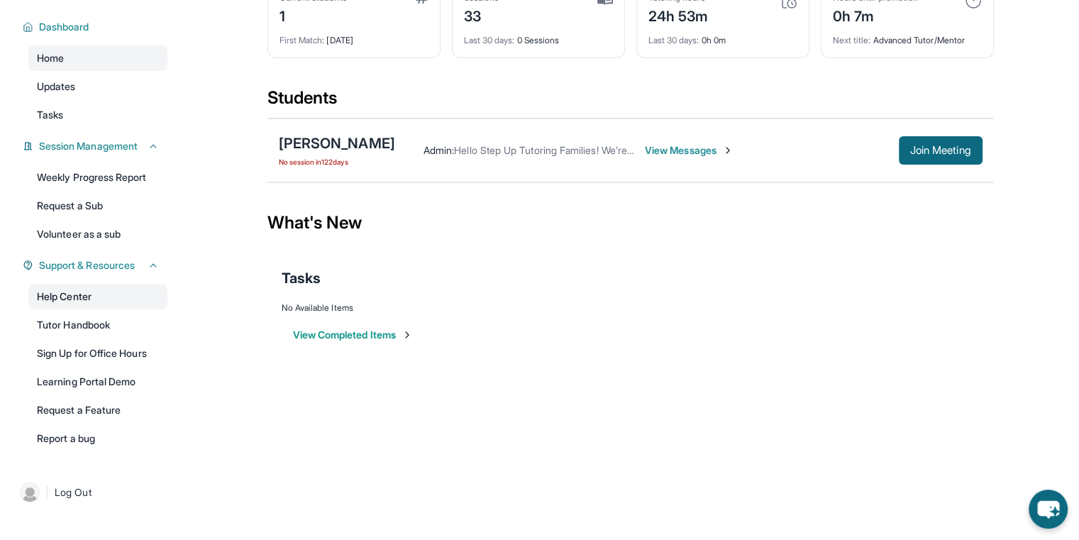
click at [119, 289] on link "Help Center" at bounding box center [97, 297] width 139 height 26
